Goal: Task Accomplishment & Management: Use online tool/utility

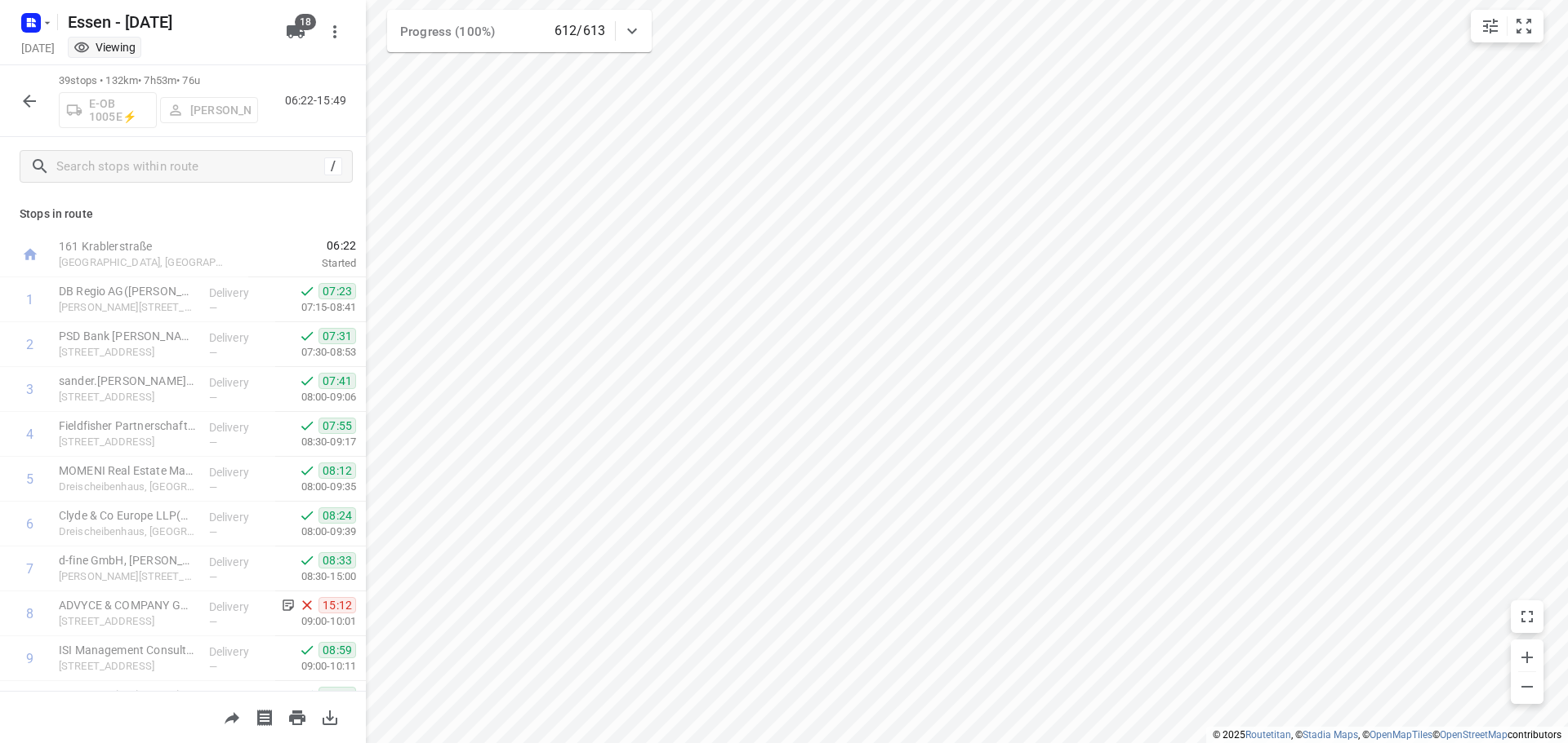
scroll to position [163, 0]
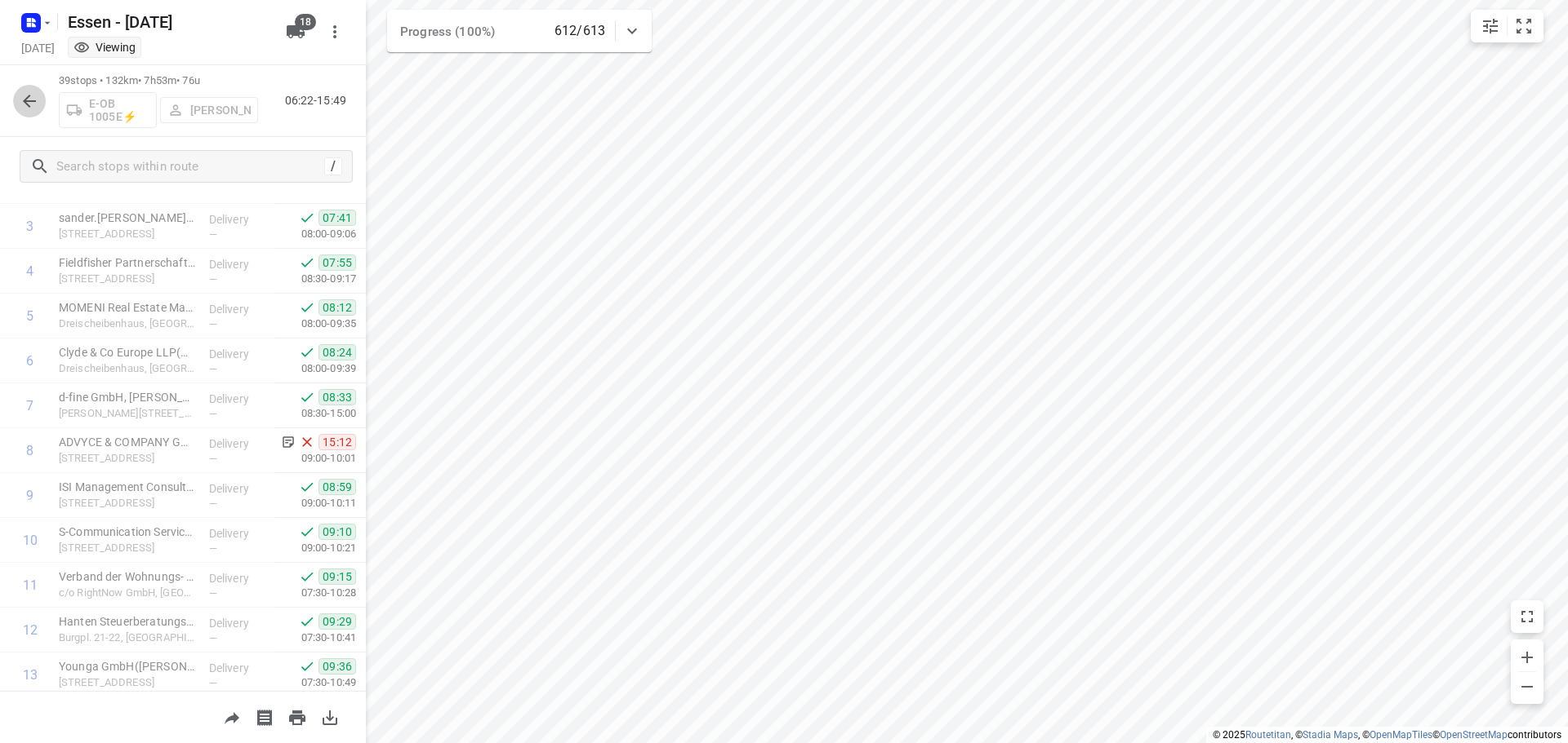
click at [30, 103] on icon "button" at bounding box center [30, 101] width 20 height 20
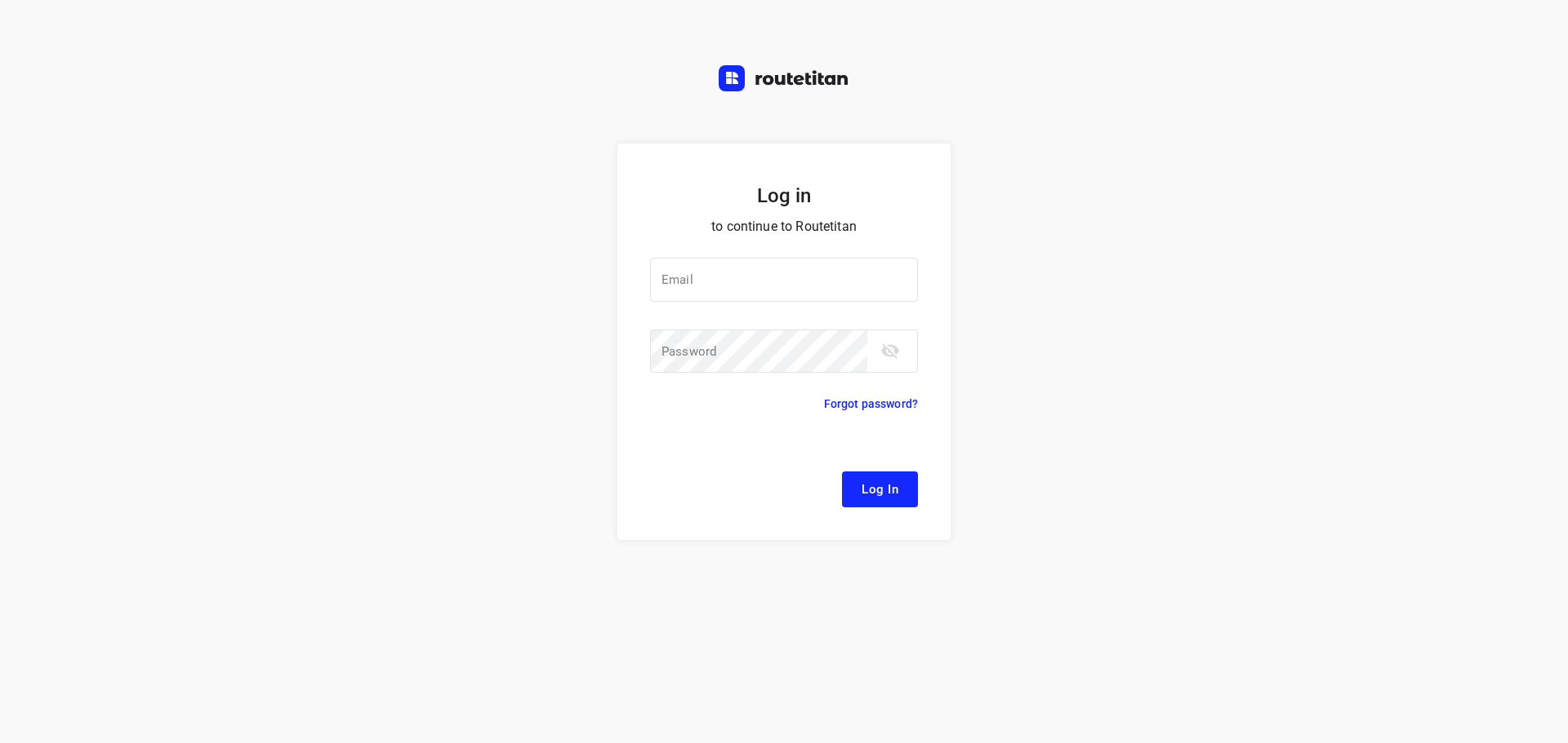
click at [0, 0] on div at bounding box center [0, 0] width 0 height 0
type input "[EMAIL_ADDRESS][DOMAIN_NAME]"
click at [873, 489] on span "Log In" at bounding box center [880, 490] width 37 height 21
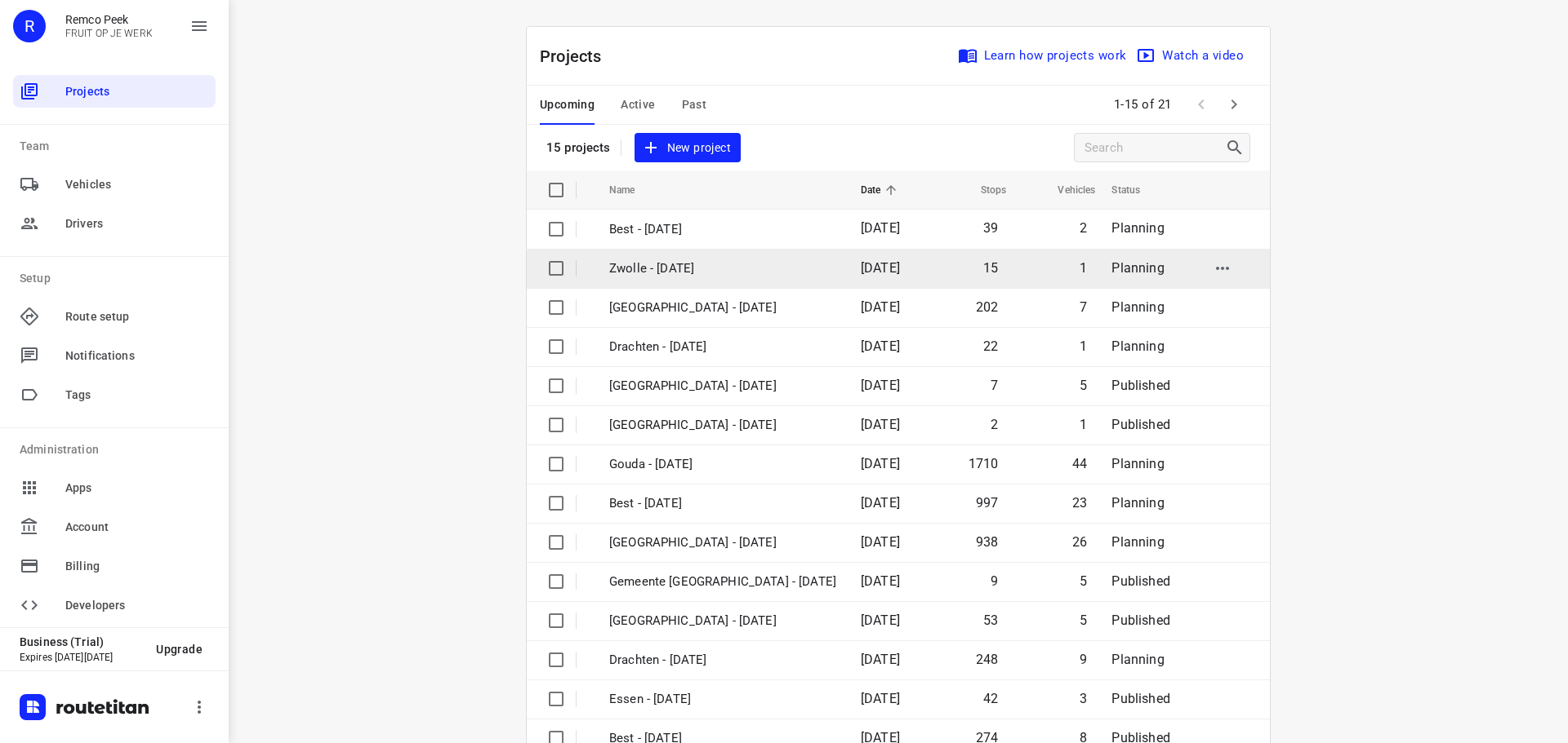
click at [0, 0] on div at bounding box center [0, 0] width 0 height 0
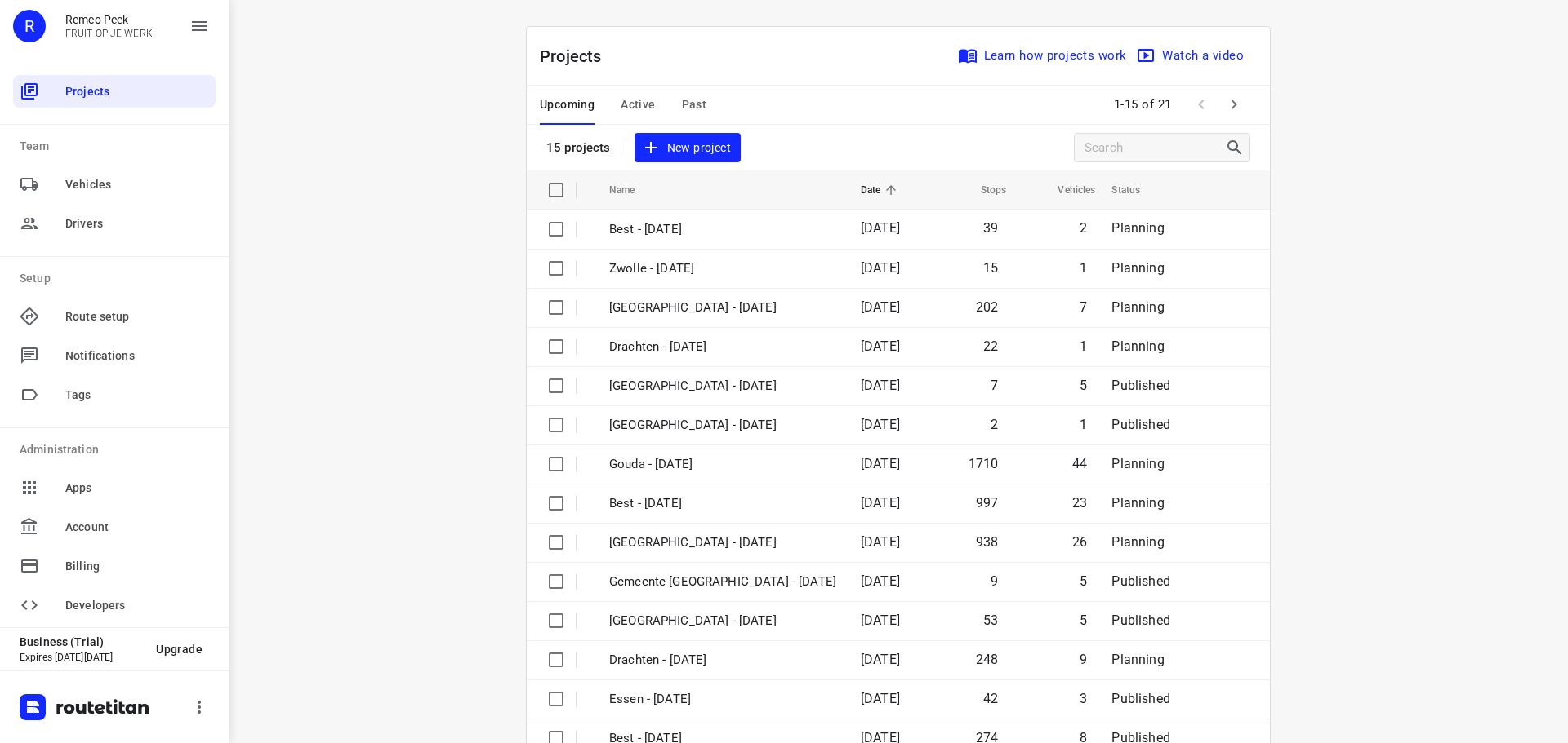
click at [637, 112] on span "Active" at bounding box center [638, 104] width 34 height 20
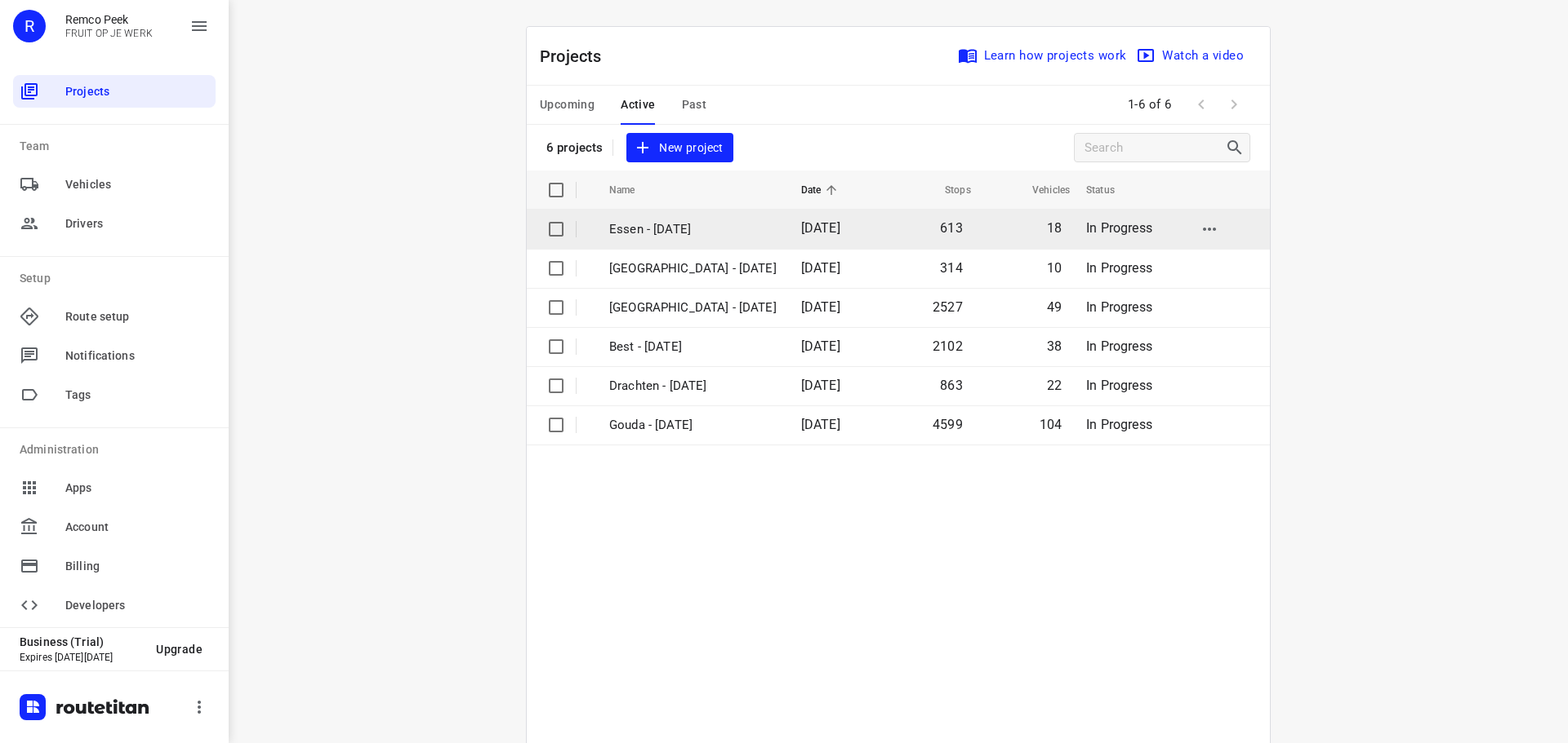
click at [713, 231] on p "Essen - [DATE]" at bounding box center [693, 230] width 168 height 19
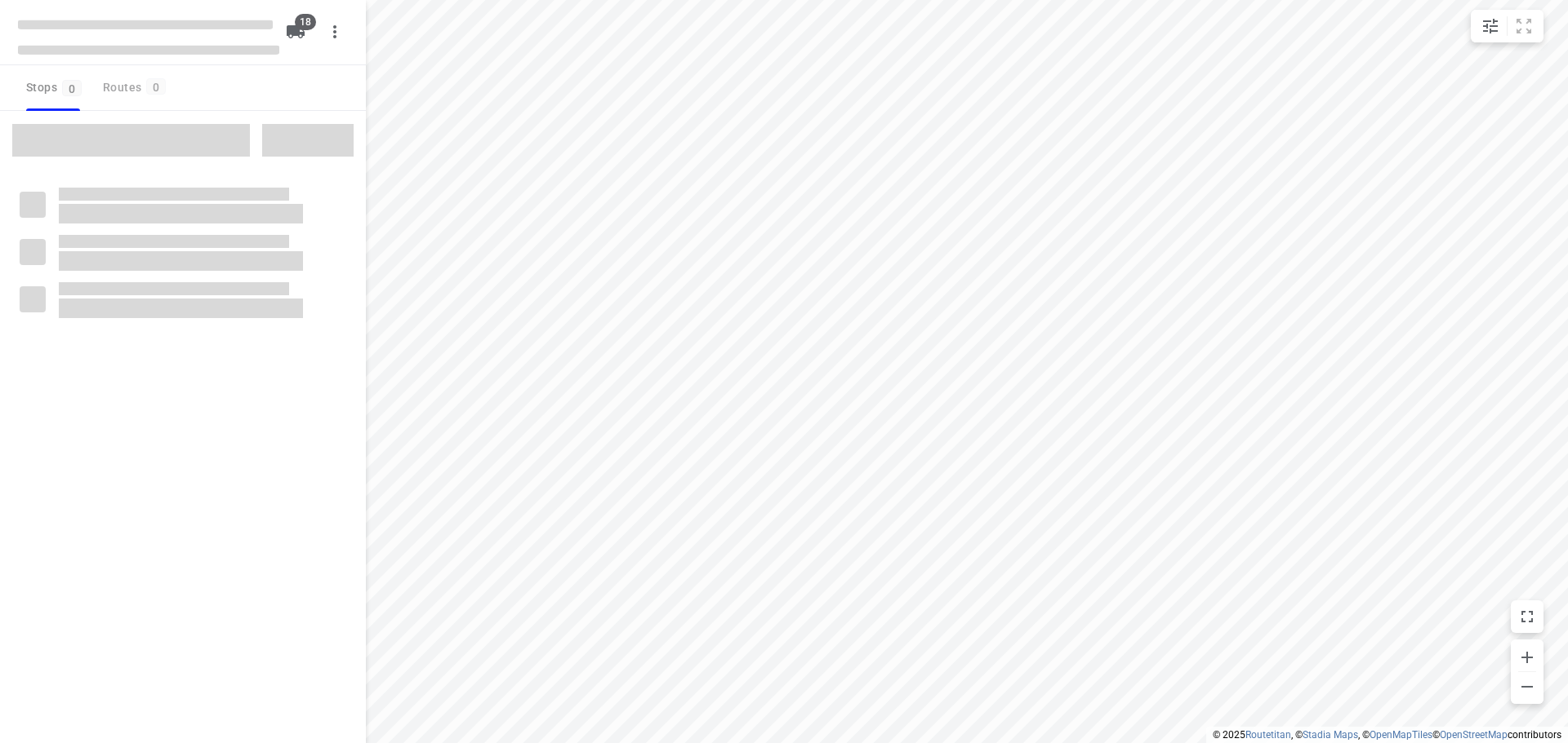
checkbox input "true"
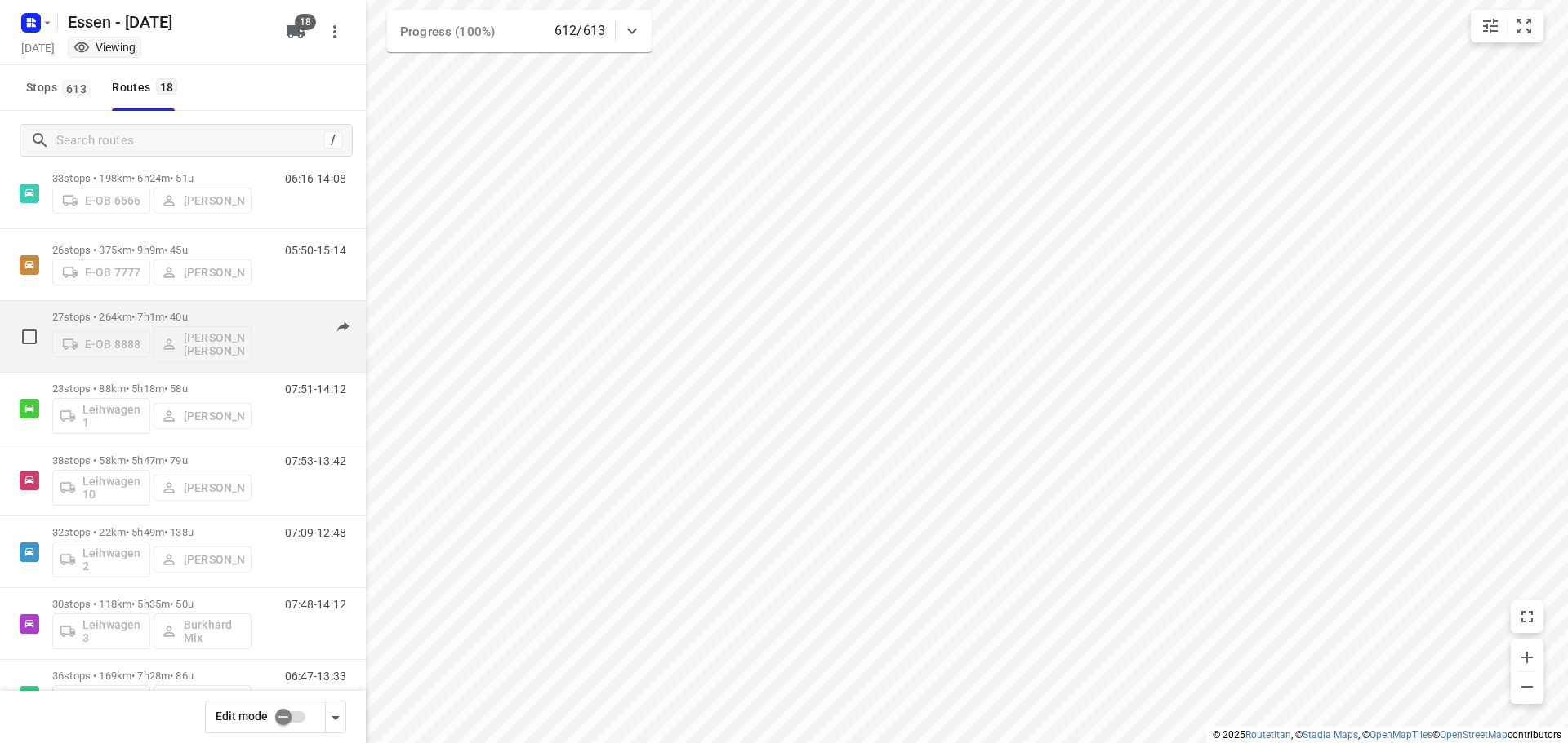
scroll to position [9, 0]
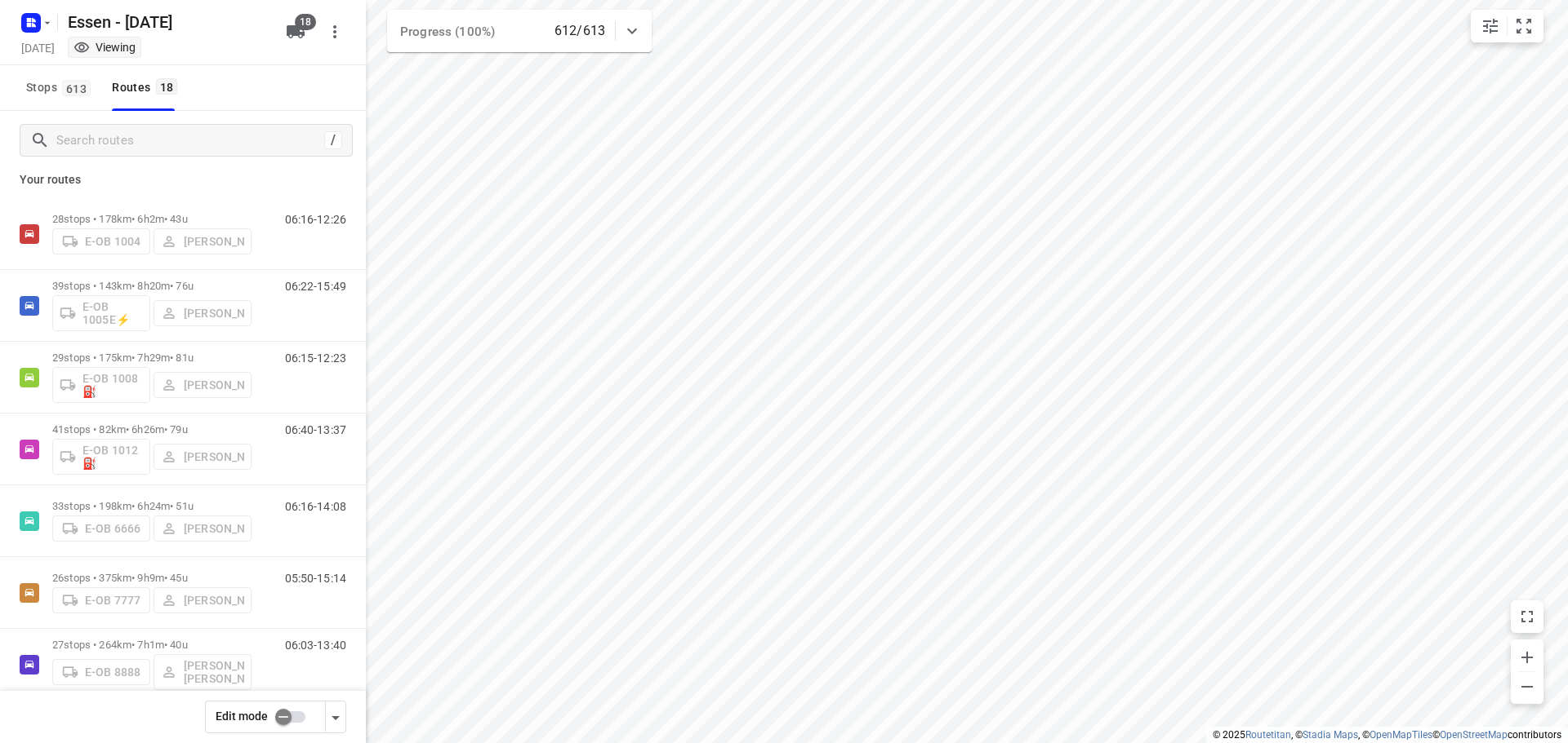
click at [632, 36] on icon at bounding box center [632, 30] width 20 height 20
click at [601, 104] on icon "button" at bounding box center [599, 102] width 20 height 20
click at [629, 37] on icon at bounding box center [632, 37] width 20 height 20
click at [33, 22] on rect "button" at bounding box center [31, 23] width 20 height 20
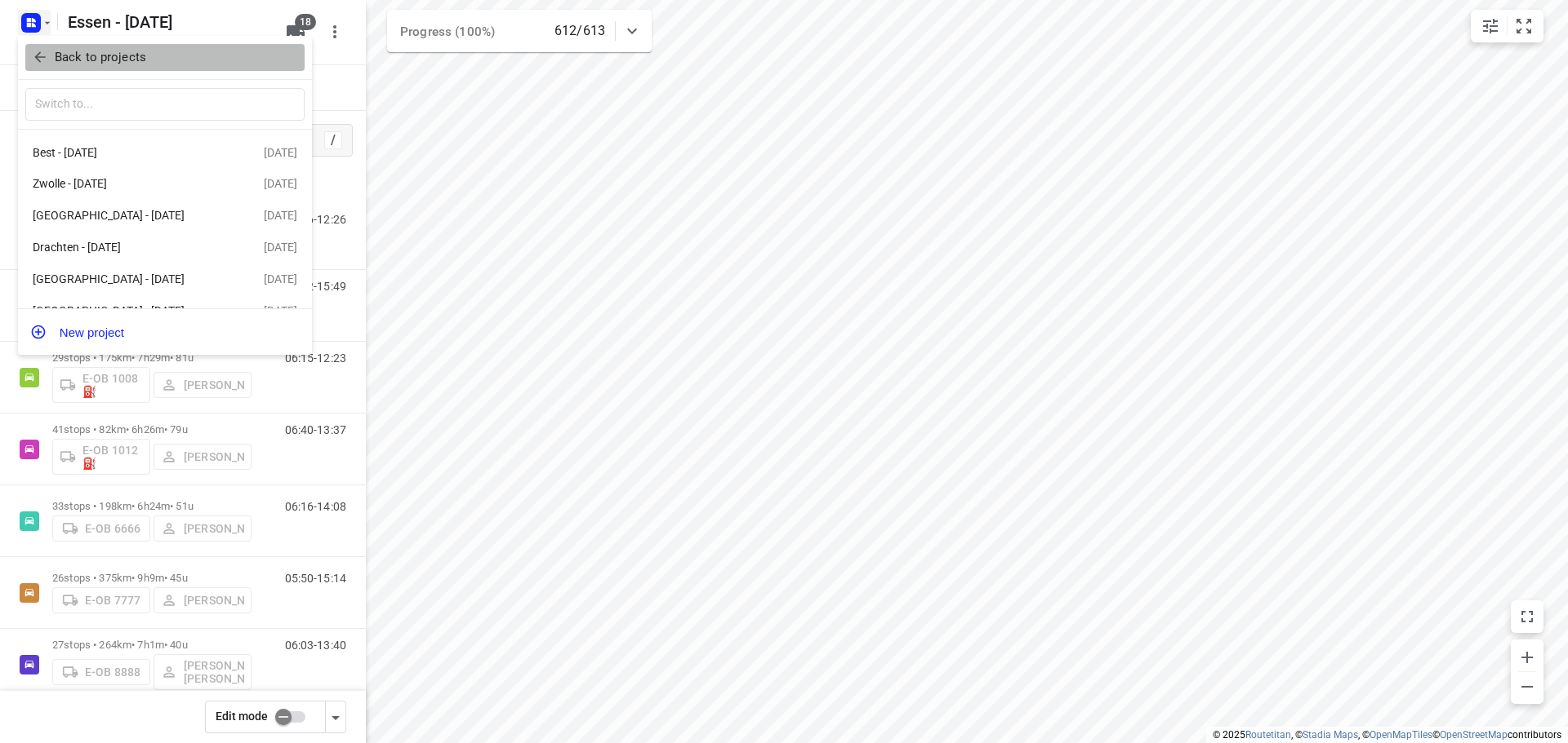
click at [49, 60] on span "Back to projects" at bounding box center [164, 58] width 266 height 19
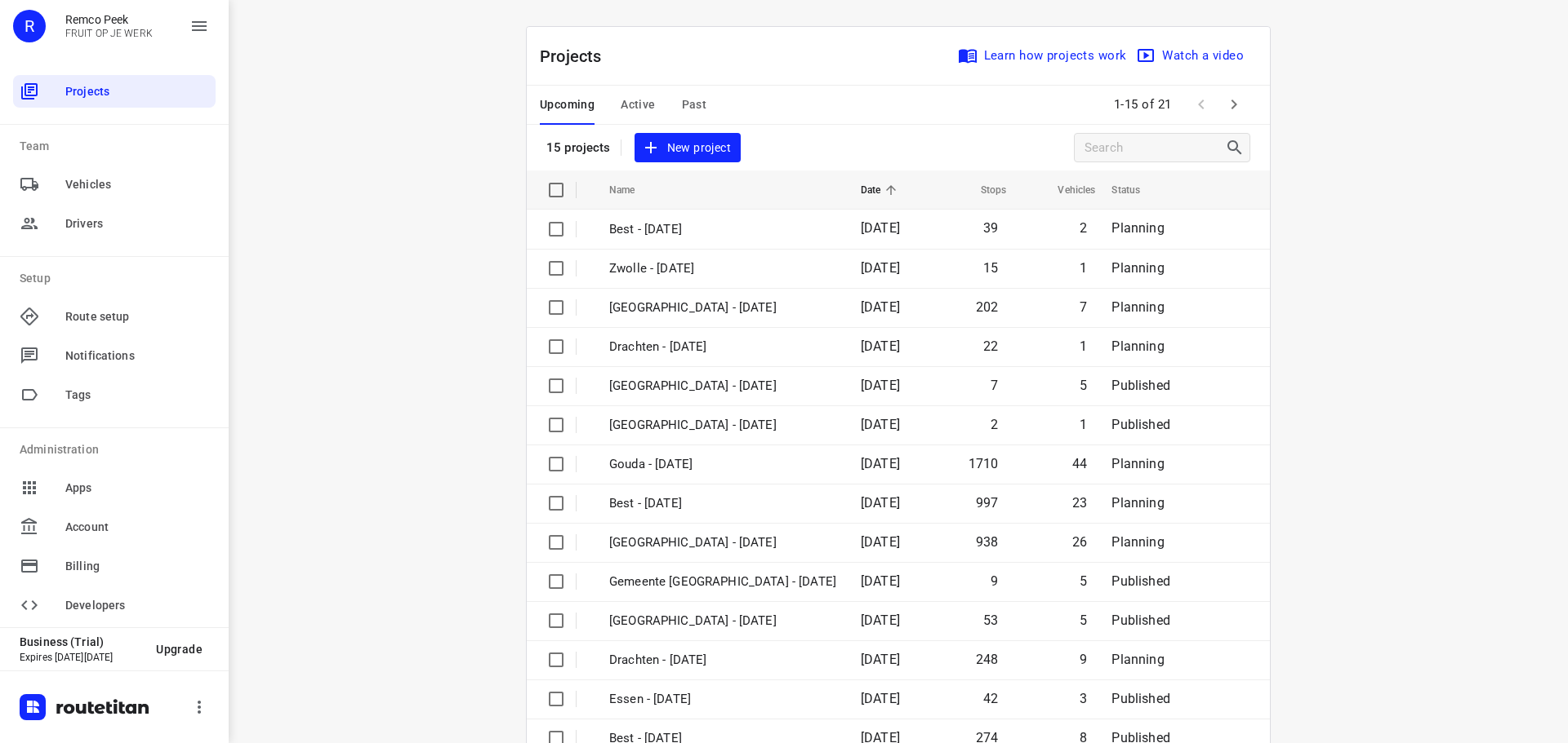
click at [565, 110] on span "Upcoming" at bounding box center [566, 104] width 54 height 20
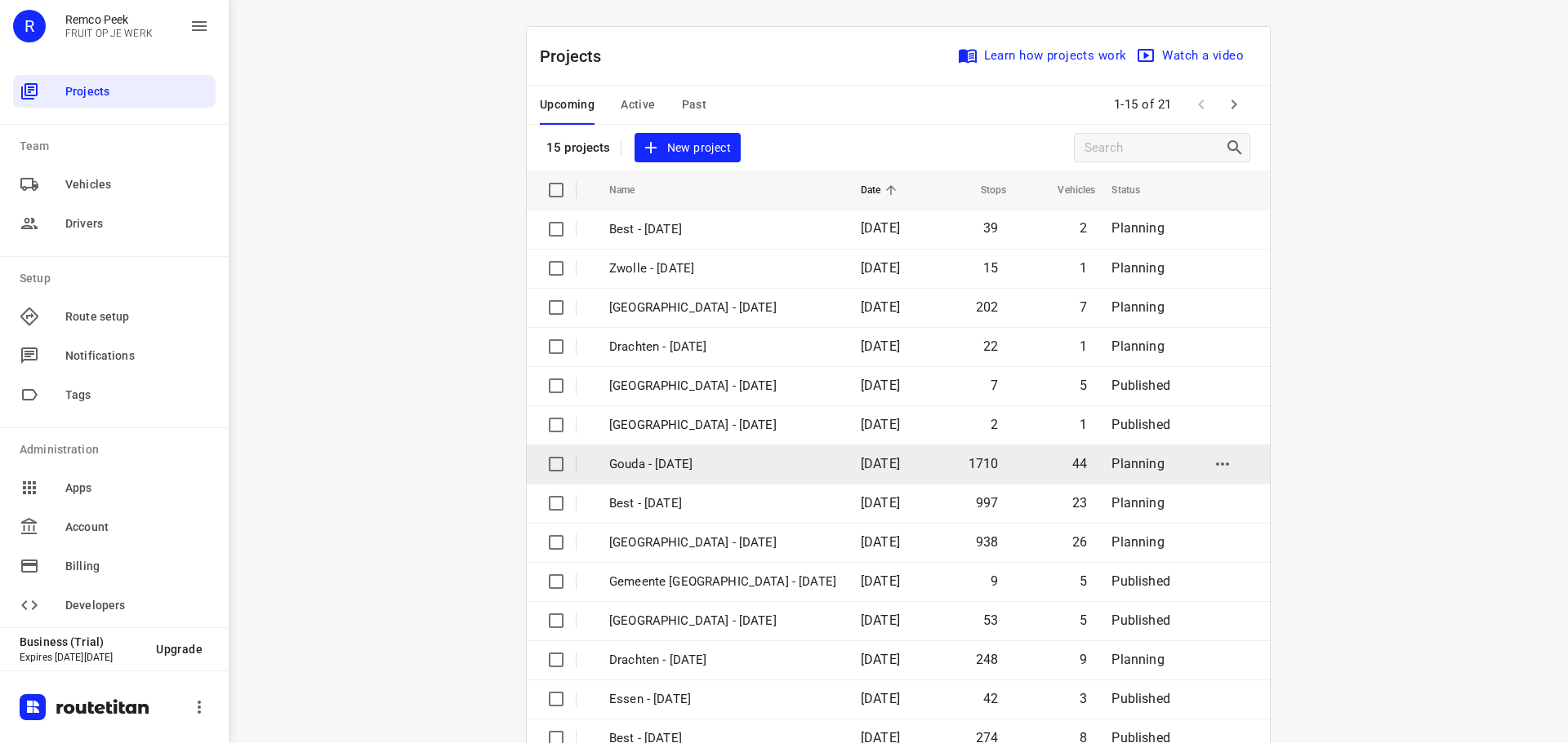
scroll to position [82, 0]
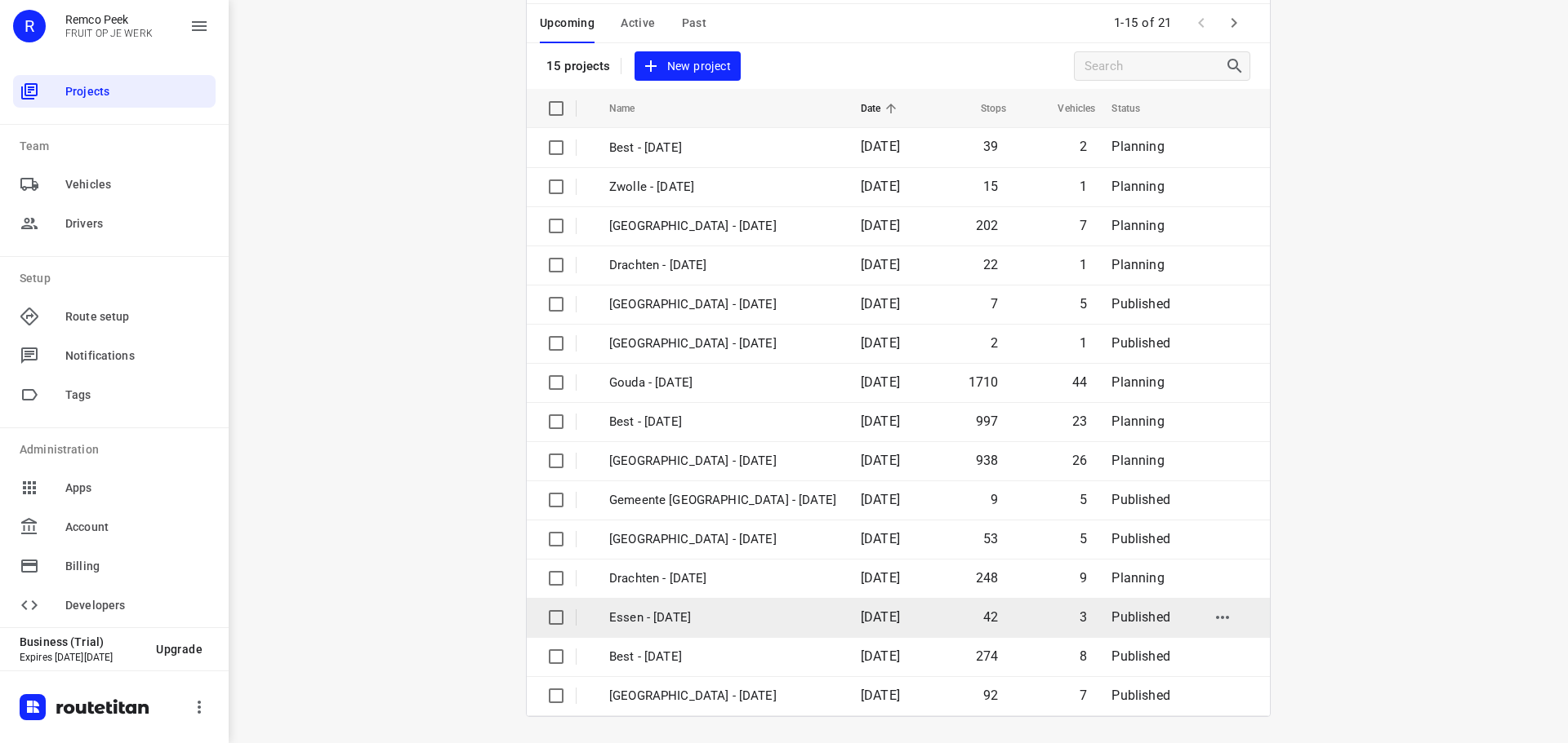
click at [847, 614] on td "[DATE]" at bounding box center [887, 617] width 81 height 39
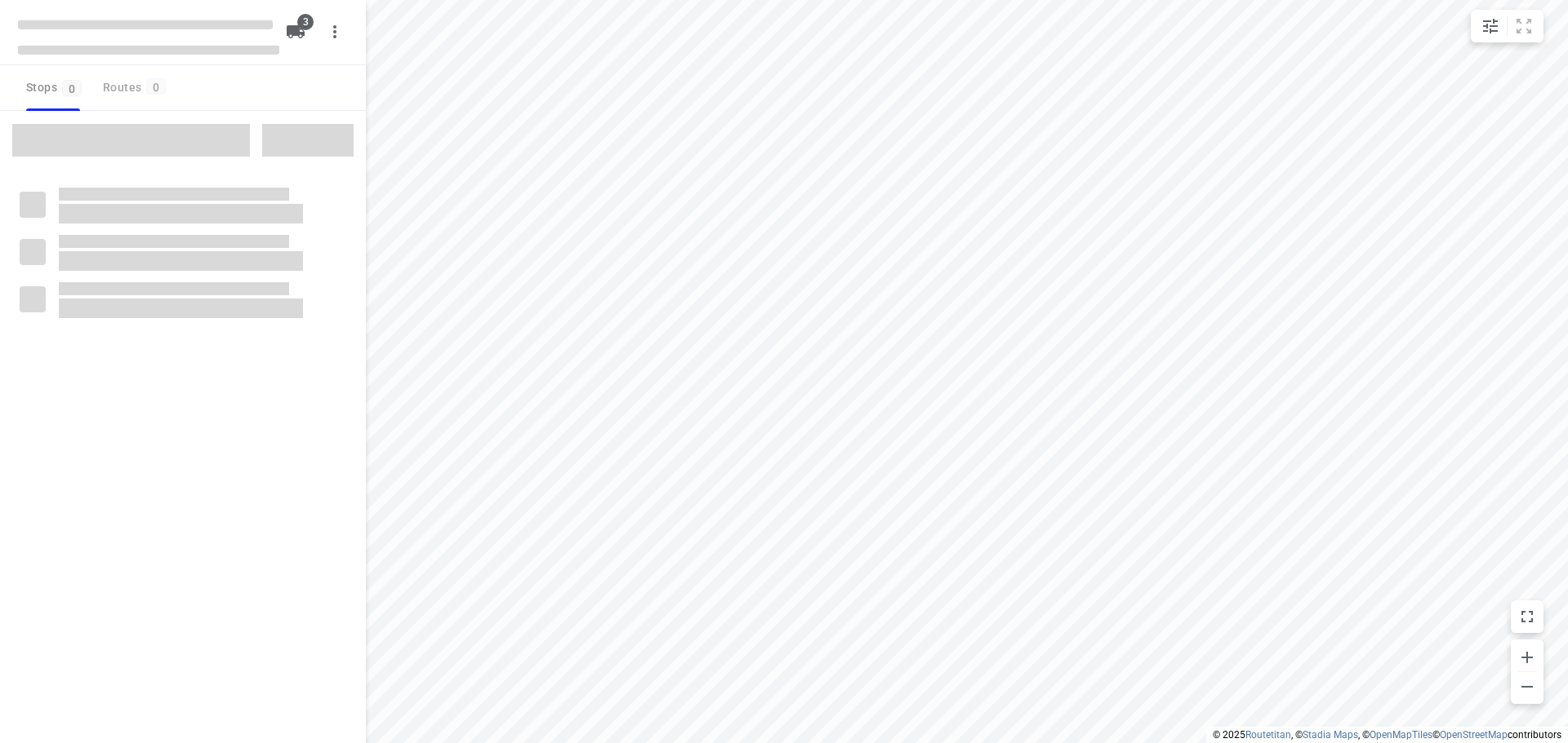
checkbox input "true"
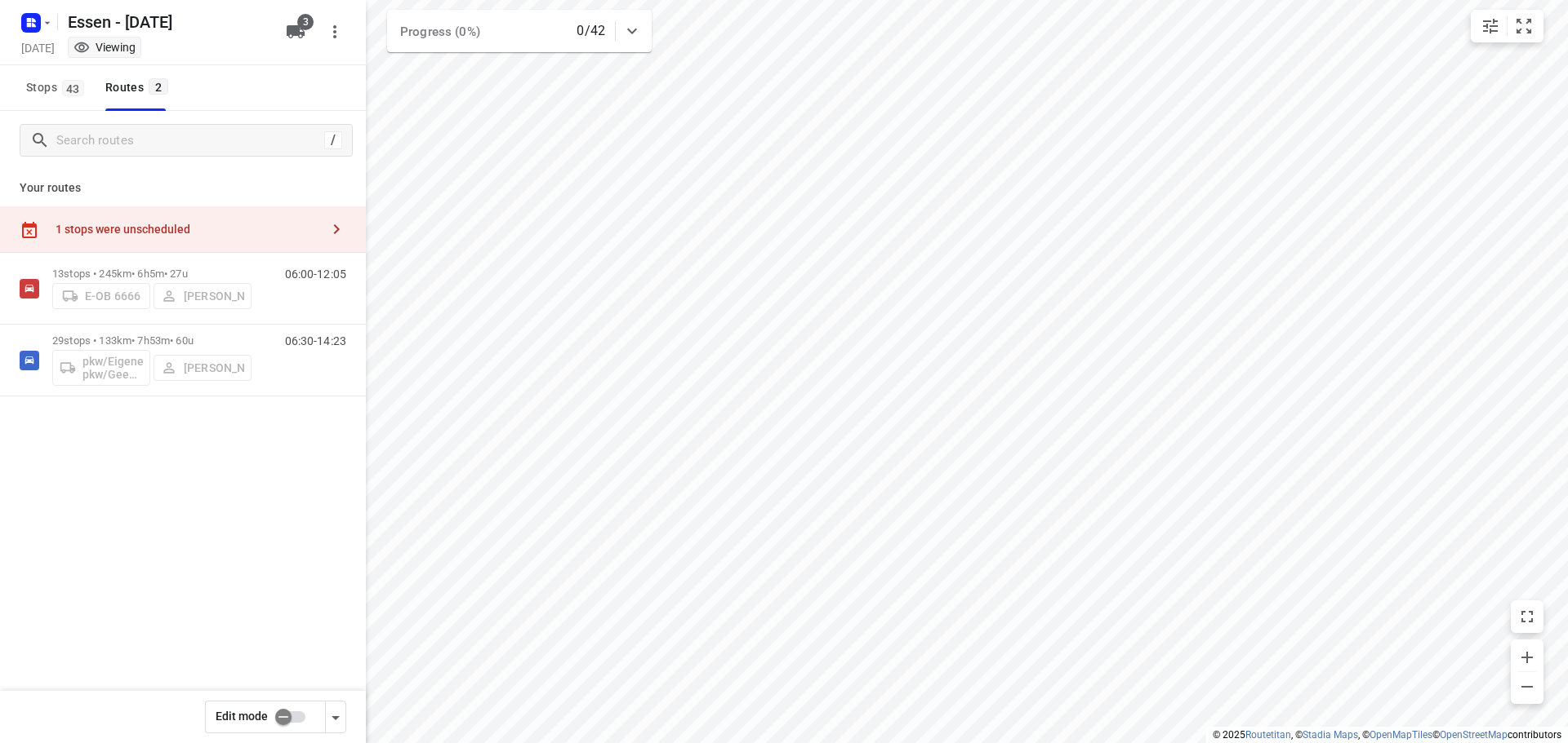
click at [110, 226] on div "1 stops were unscheduled" at bounding box center [188, 230] width 265 height 13
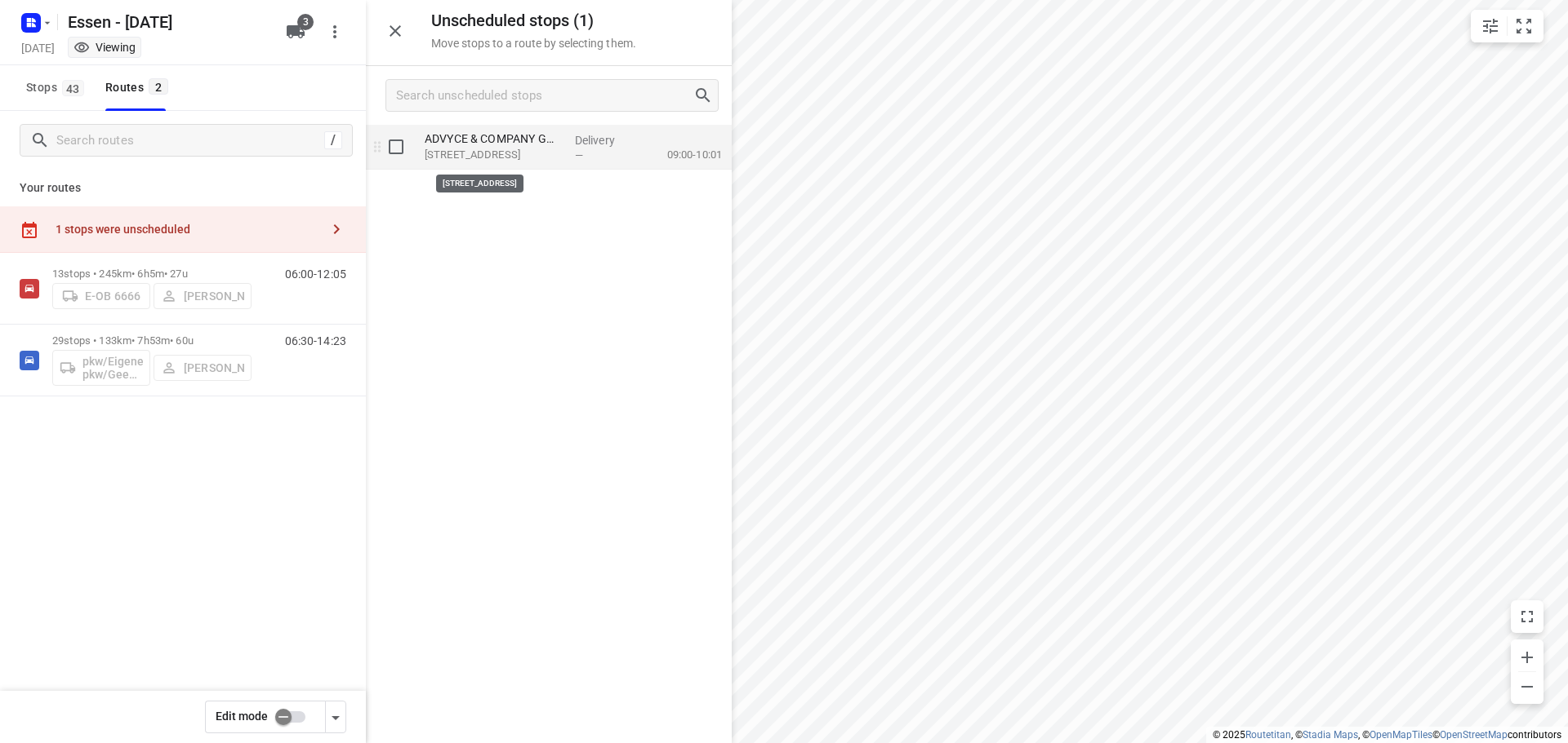
click at [507, 158] on p "[STREET_ADDRESS]" at bounding box center [493, 154] width 137 height 16
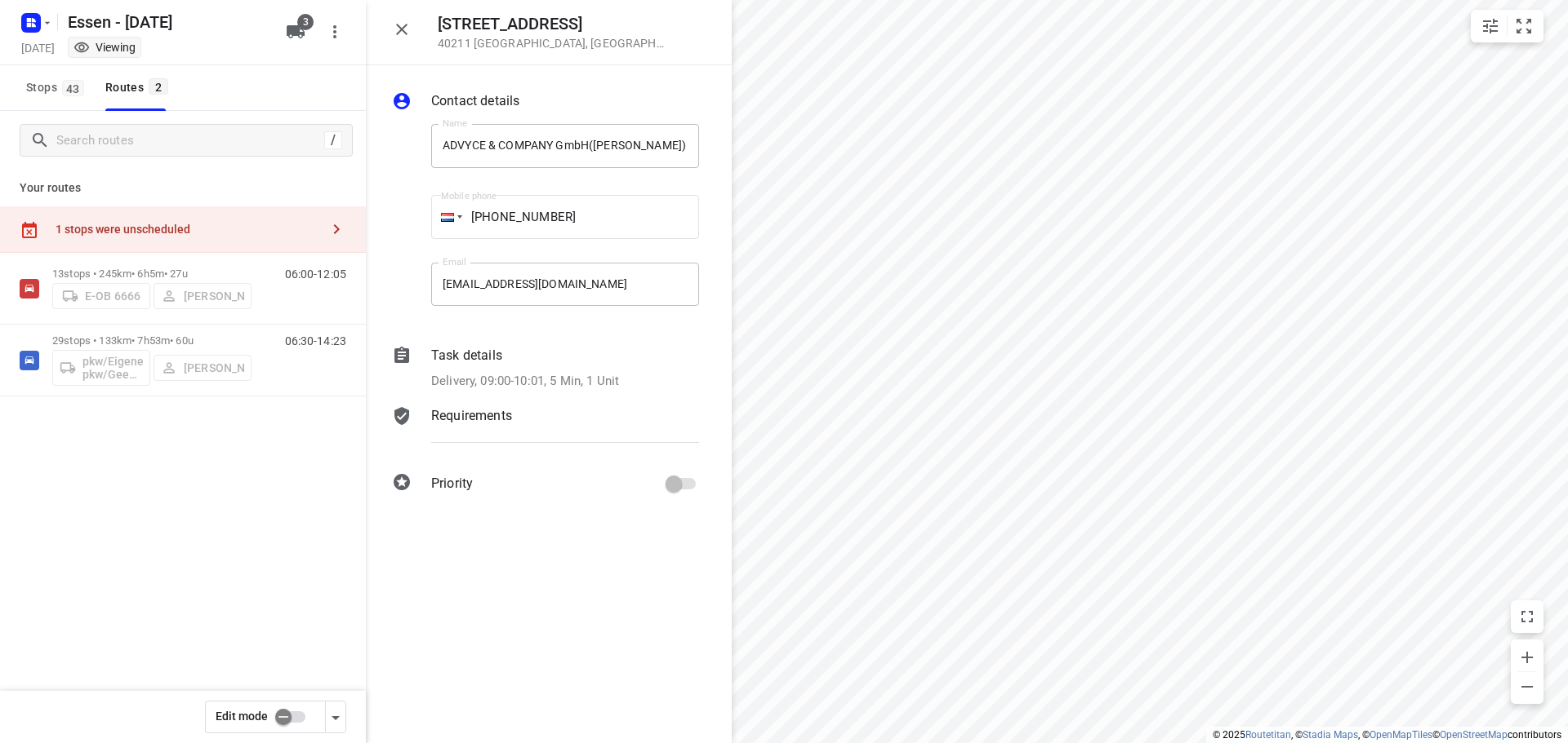
click at [289, 716] on input "checkbox" at bounding box center [283, 717] width 93 height 31
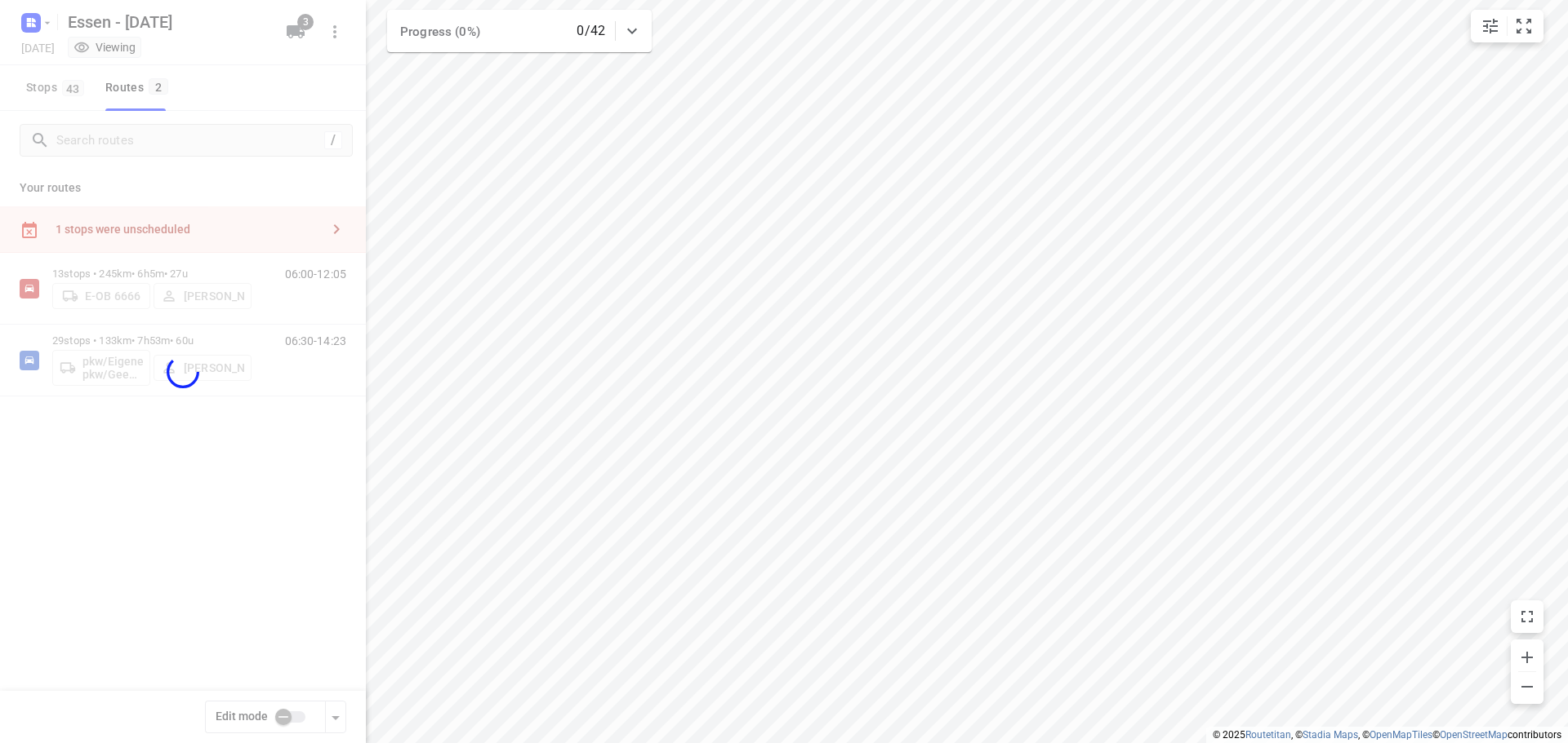
checkbox input "true"
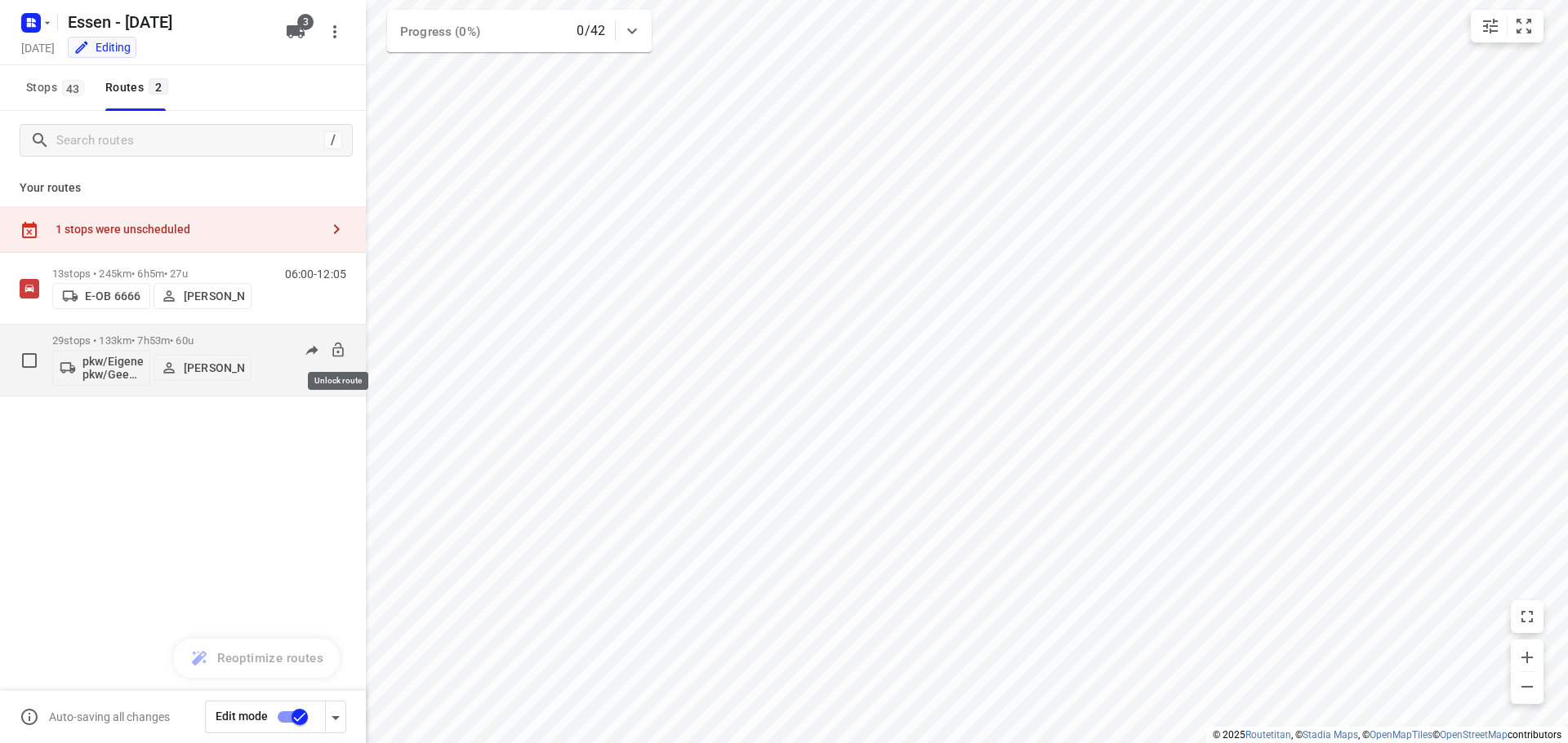
click at [336, 349] on icon at bounding box center [337, 350] width 16 height 16
click at [157, 337] on p "29 stops • 133km • 7h53m • 60u" at bounding box center [152, 340] width 199 height 12
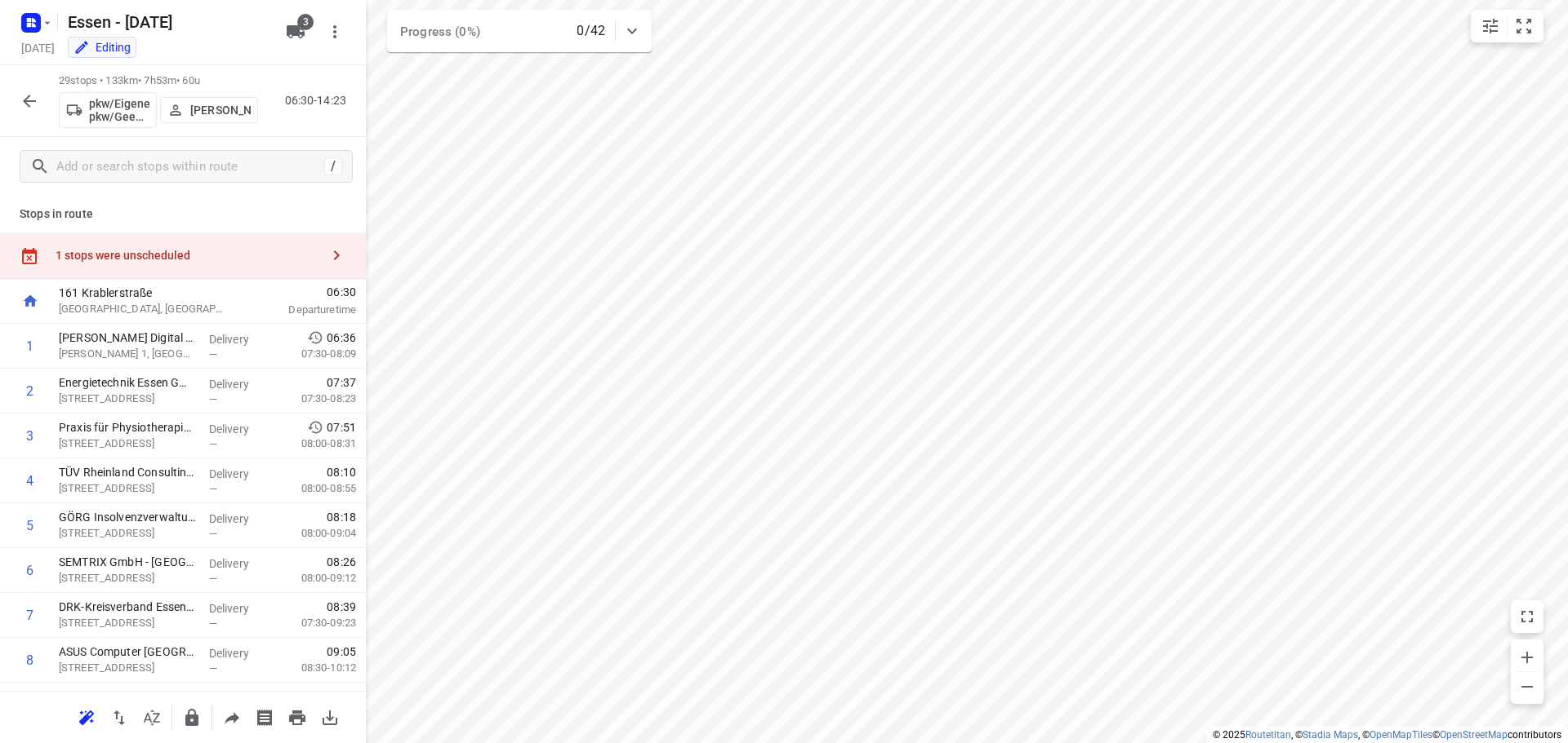
click at [253, 252] on div "1 stops were unscheduled" at bounding box center [188, 255] width 265 height 13
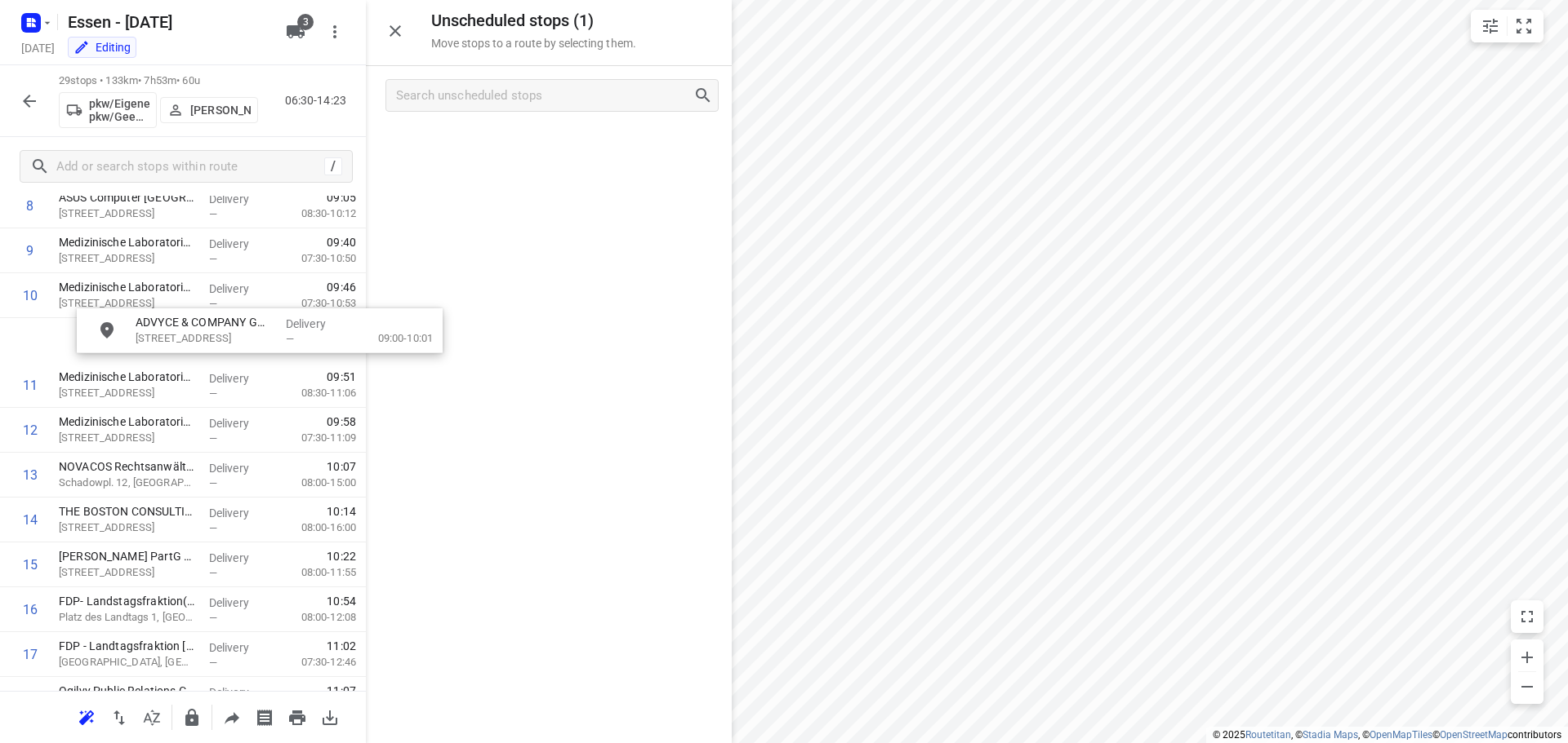
scroll to position [454, 0]
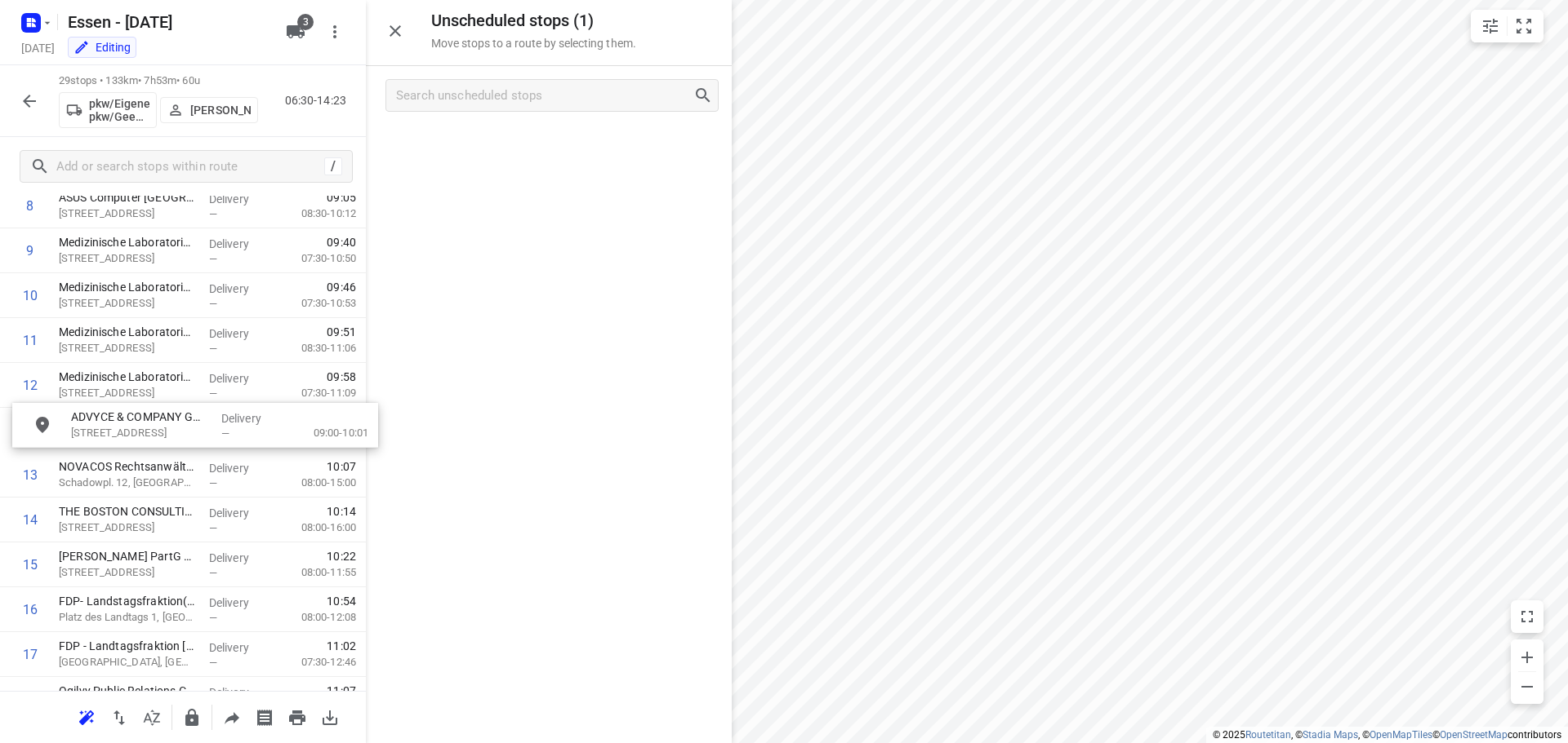
drag, startPoint x: 469, startPoint y: 150, endPoint x: 107, endPoint y: 440, distance: 463.8
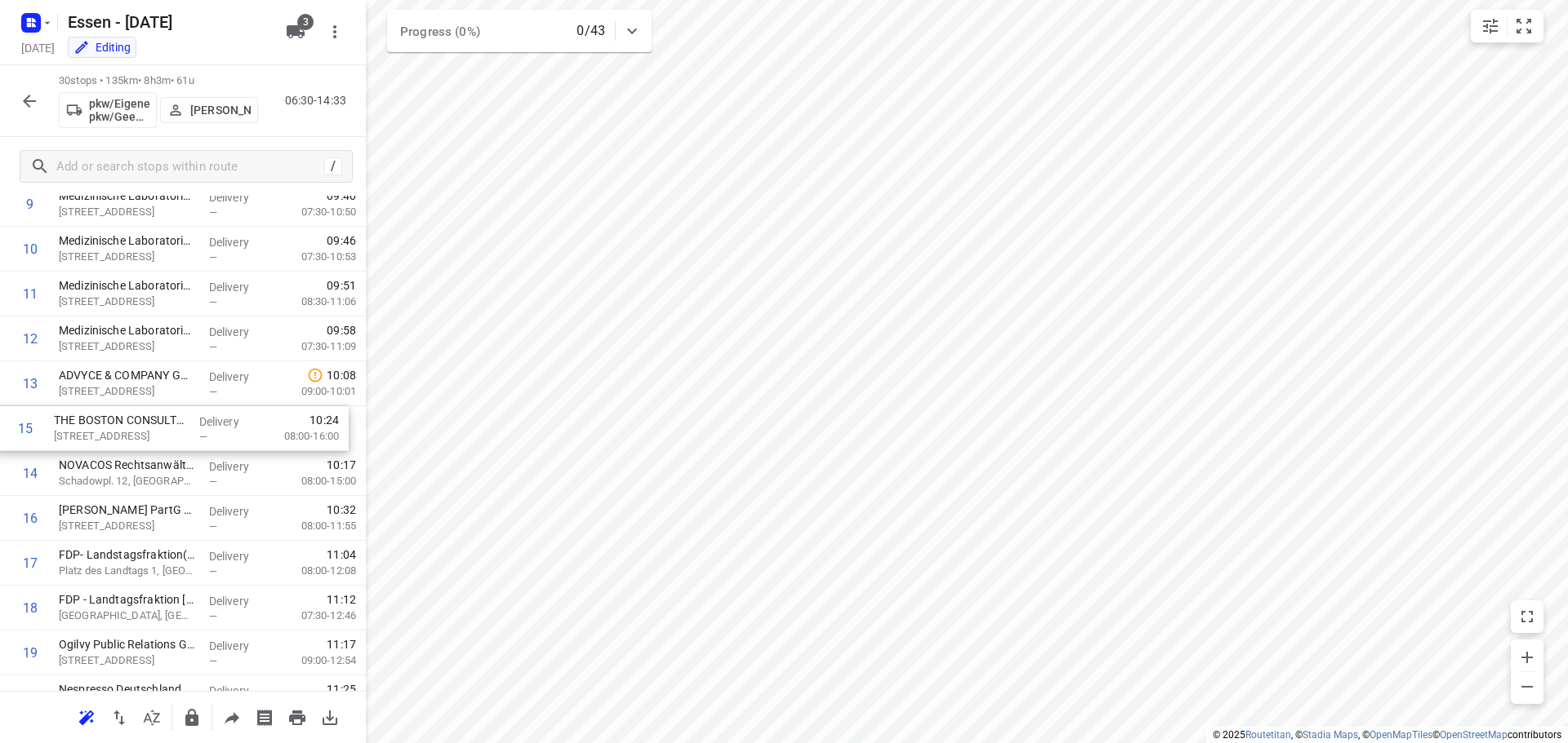
drag, startPoint x: 128, startPoint y: 479, endPoint x: 123, endPoint y: 430, distance: 49.3
click at [123, 430] on div "1 [PERSON_NAME] Digital GmbH(Allgemein) [PERSON_NAME] 1, Essen Delivery — 06:36…" at bounding box center [183, 495] width 366 height 1346
drag, startPoint x: 119, startPoint y: 432, endPoint x: 106, endPoint y: 480, distance: 49.7
click at [106, 480] on div "1 [PERSON_NAME] Digital GmbH(Allgemein) [PERSON_NAME] 1, Essen Delivery — 06:36…" at bounding box center [183, 495] width 366 height 1346
click at [191, 723] on icon "button" at bounding box center [192, 717] width 13 height 17
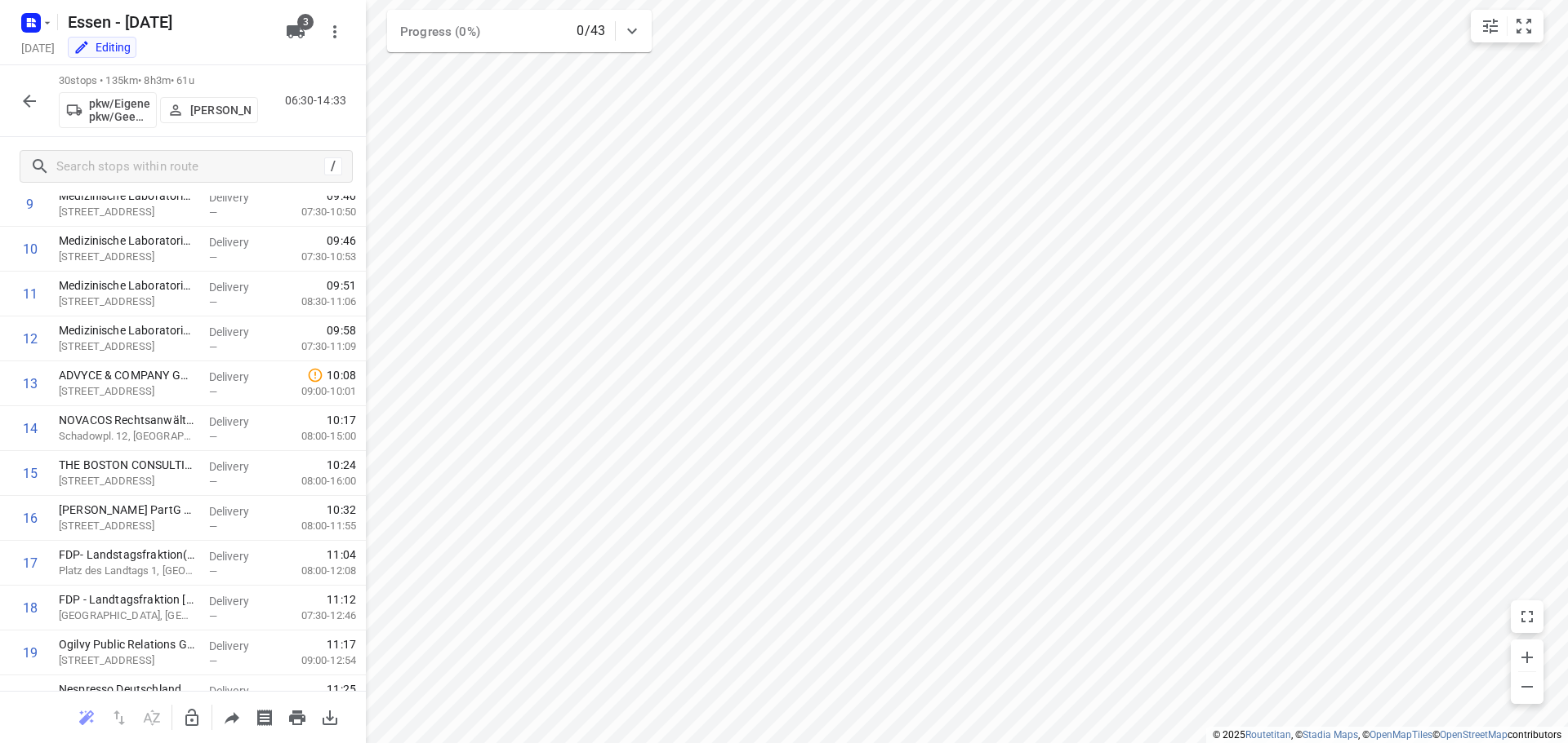
click at [33, 102] on icon "button" at bounding box center [30, 101] width 20 height 20
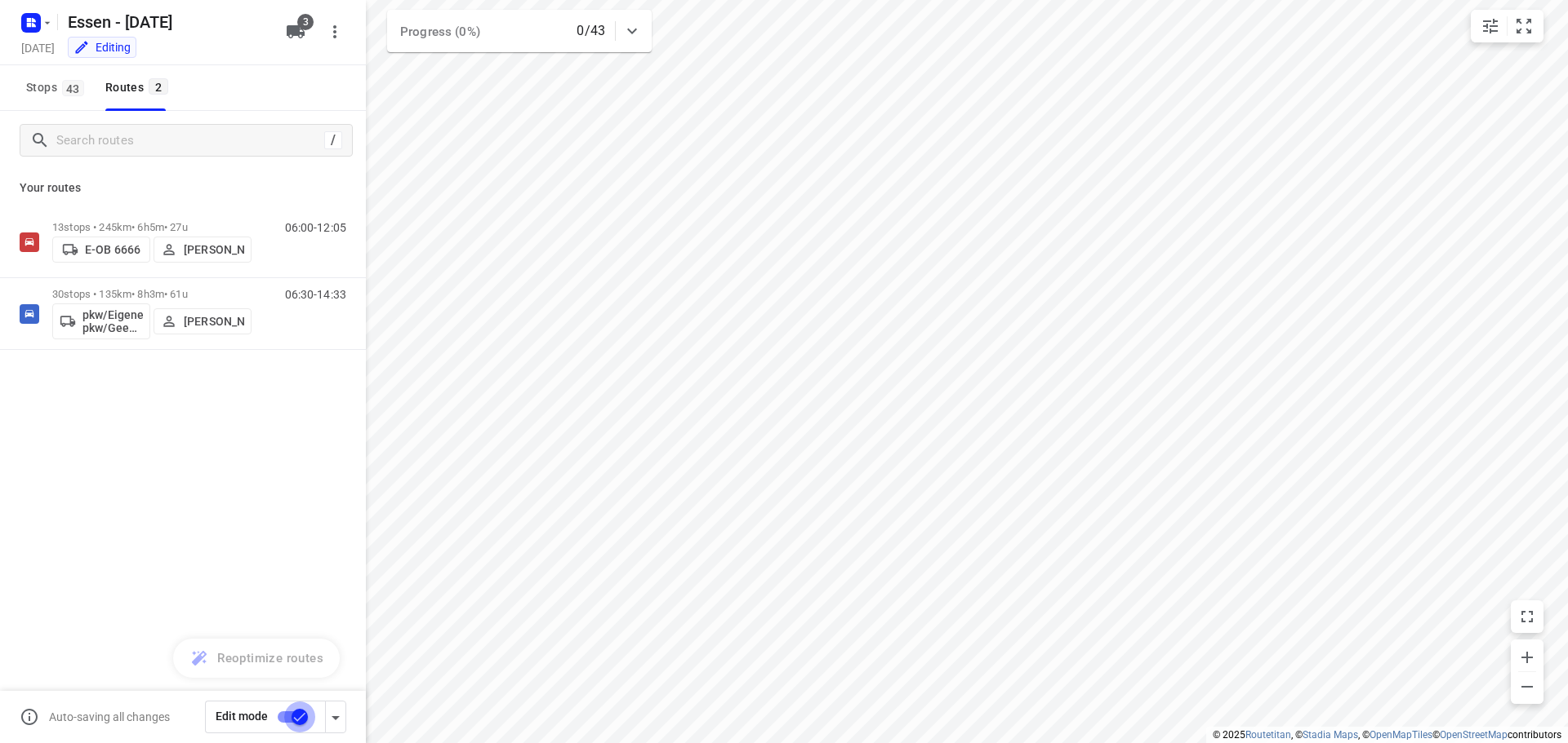
click at [296, 724] on input "checkbox" at bounding box center [300, 717] width 93 height 31
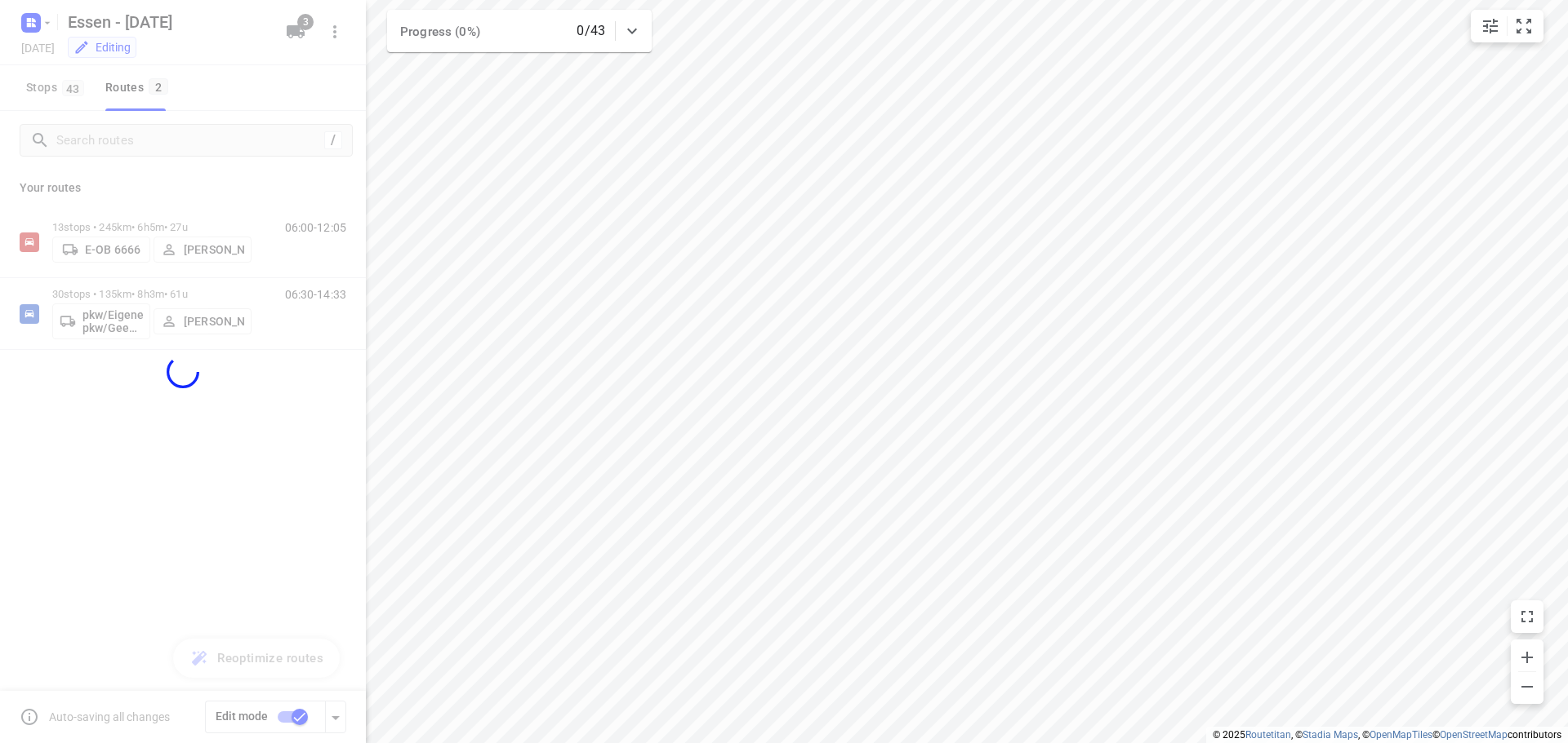
checkbox input "false"
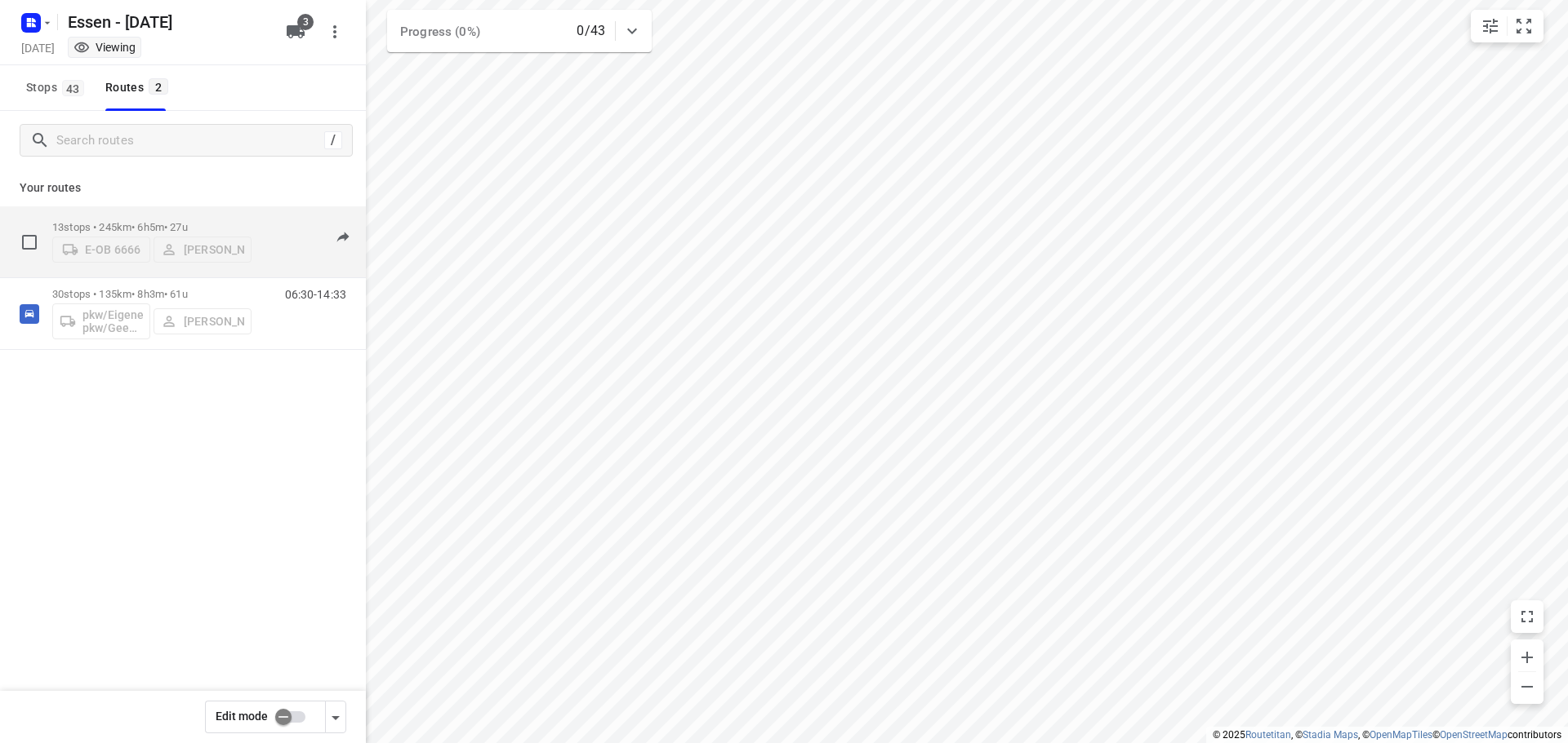
click at [276, 225] on div "06:00-12:05" at bounding box center [306, 246] width 82 height 50
click at [157, 221] on p "13 stops • 245km • 6h5m • 27u" at bounding box center [152, 227] width 199 height 12
